Goal: Task Accomplishment & Management: Complete application form

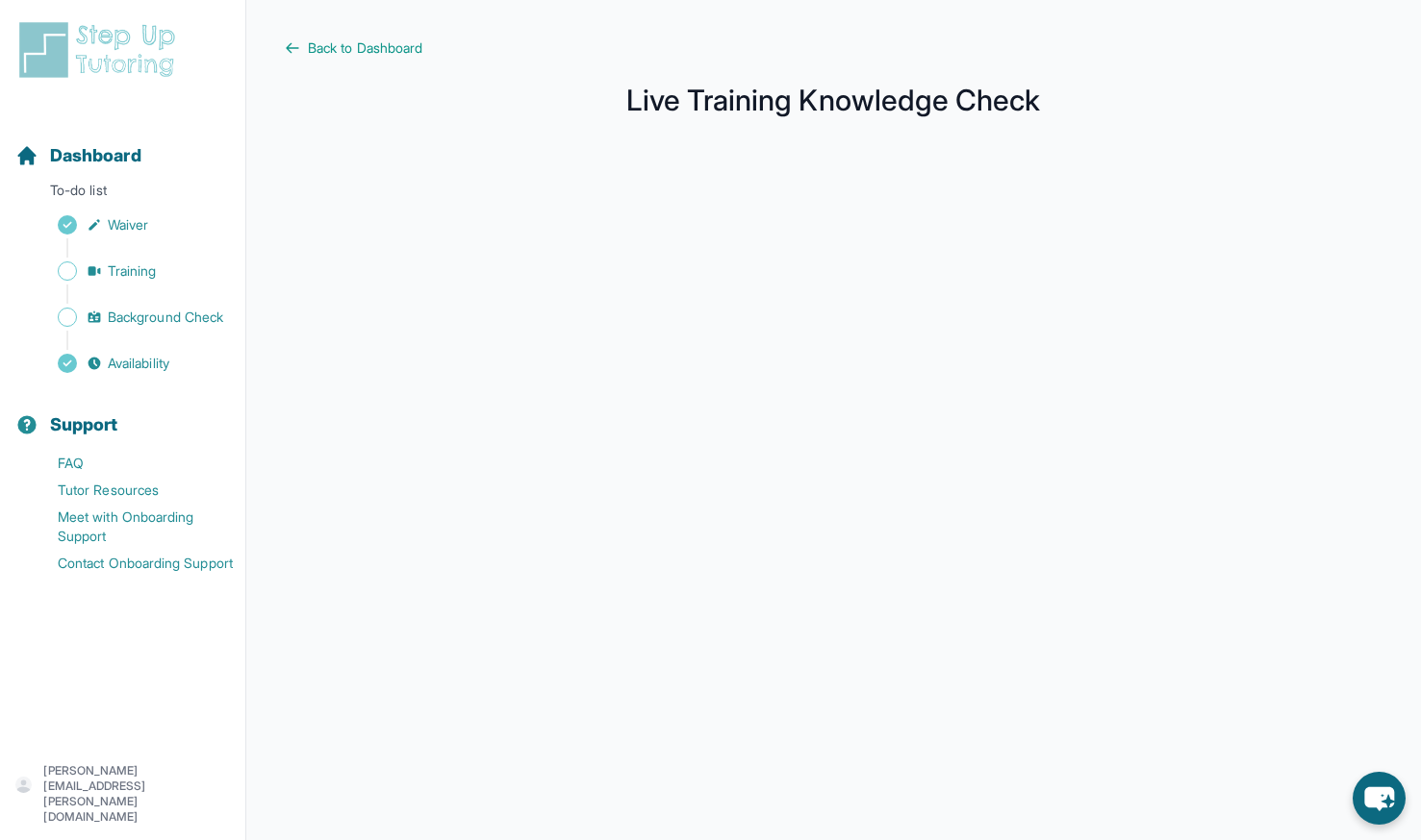
click at [368, 30] on main "Back to Dashboard Live Training Knowledge Check" at bounding box center [833, 512] width 1175 height 1023
click at [380, 61] on main "Back to Dashboard Live Training Knowledge Check" at bounding box center [833, 512] width 1175 height 1023
click at [380, 52] on span "Back to Dashboard" at bounding box center [364, 48] width 115 height 19
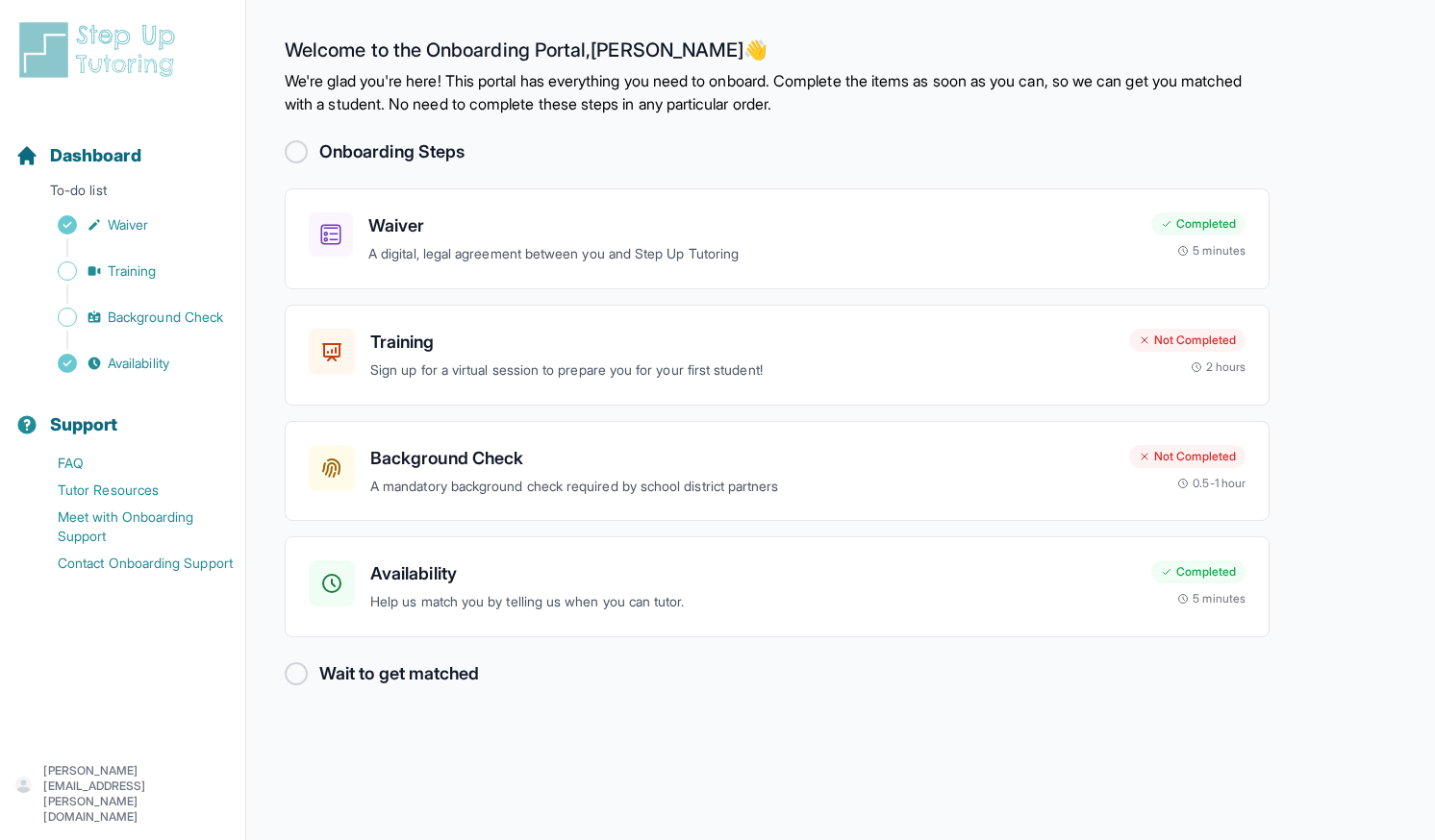
click at [296, 153] on div at bounding box center [296, 151] width 23 height 23
click at [127, 274] on span "Training" at bounding box center [131, 271] width 49 height 19
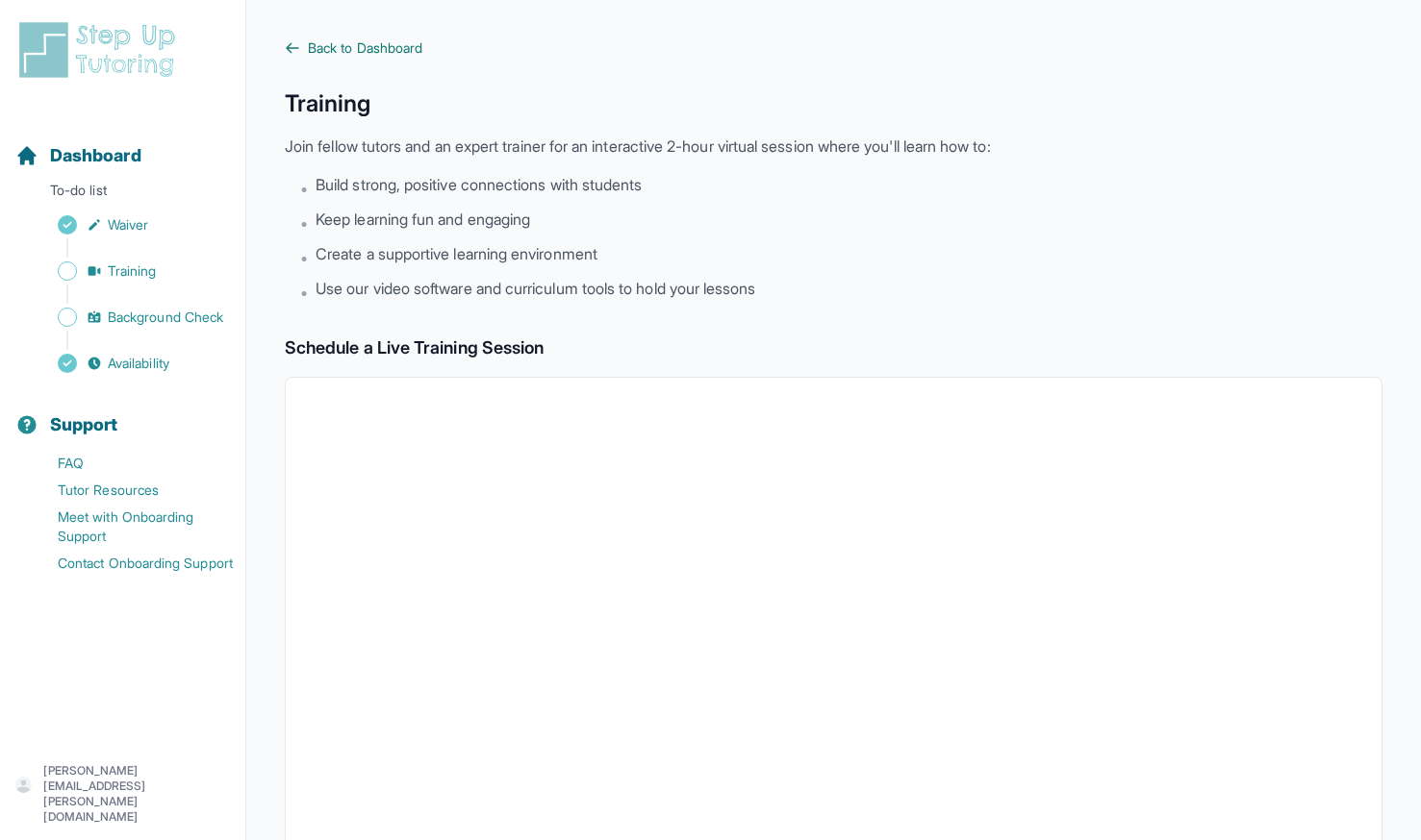
click at [336, 55] on span "Back to Dashboard" at bounding box center [364, 48] width 115 height 19
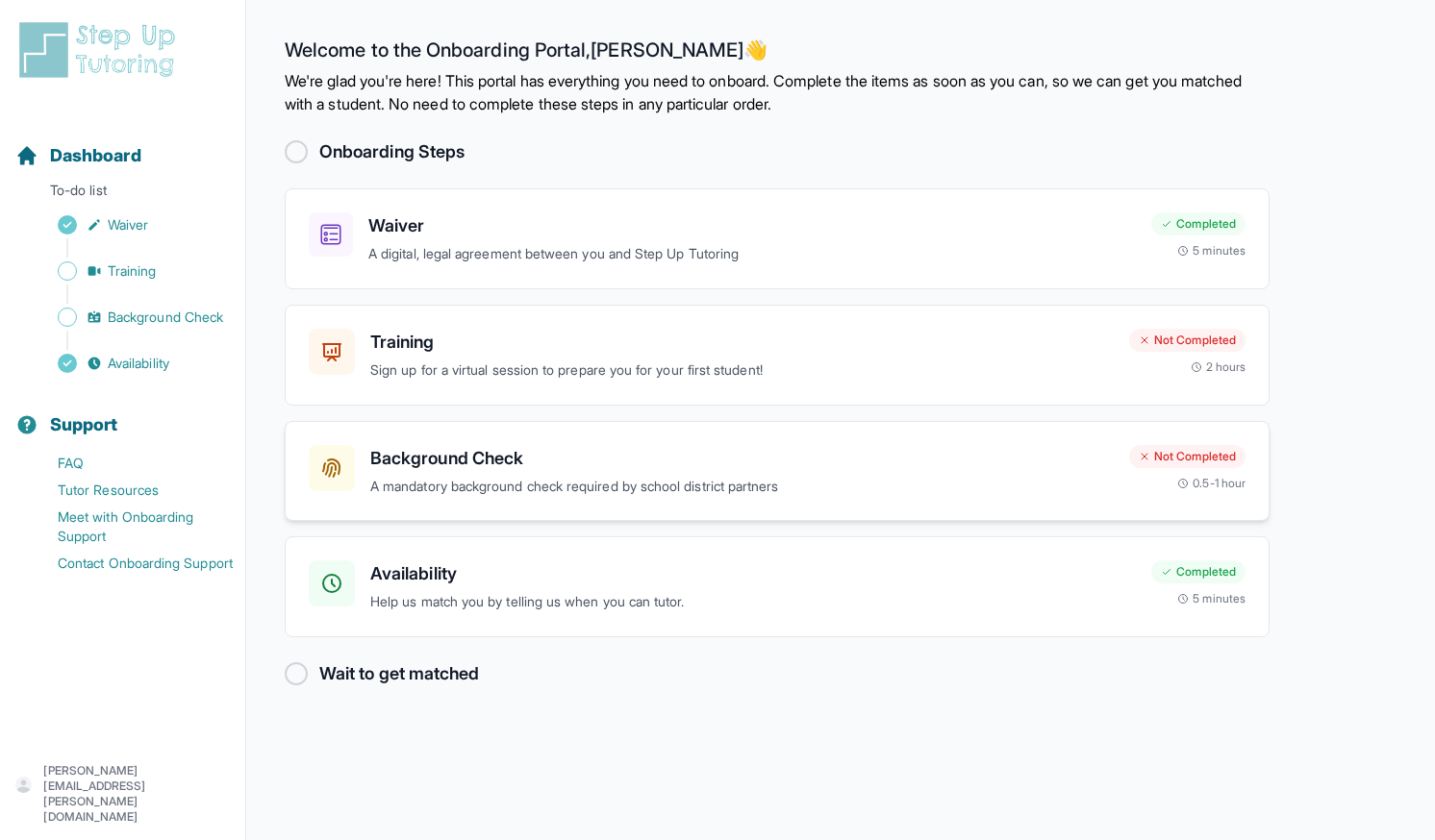
click at [582, 497] on p "A mandatory background check required by school district partners" at bounding box center [742, 487] width 744 height 22
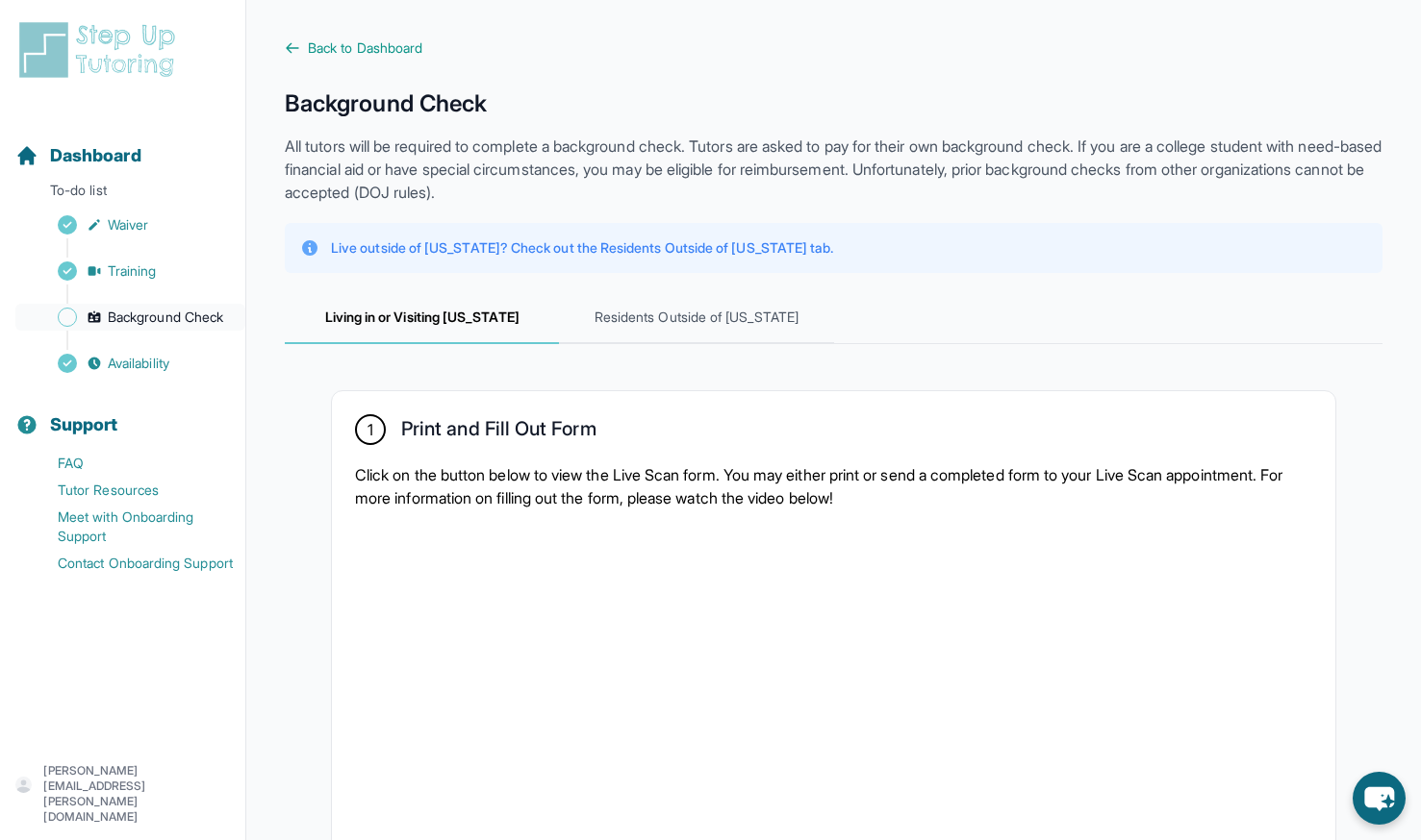
click at [192, 315] on span "Background Check" at bounding box center [165, 316] width 116 height 19
